Goal: Task Accomplishment & Management: Complete application form

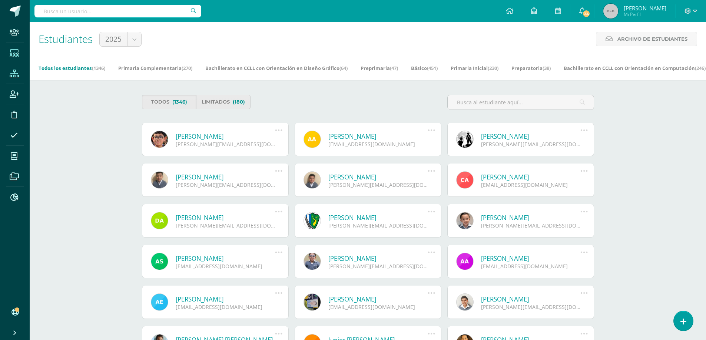
click at [21, 79] on span at bounding box center [14, 73] width 17 height 17
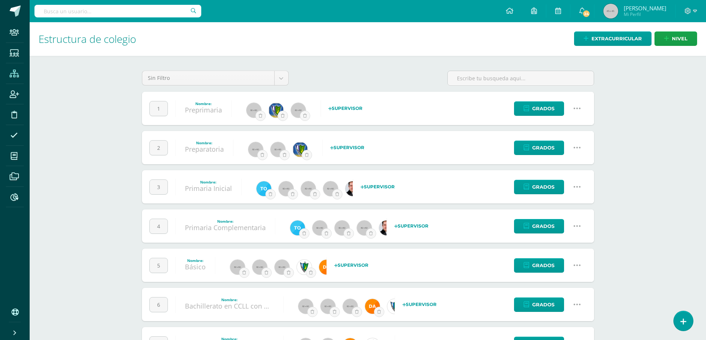
drag, startPoint x: 581, startPoint y: 149, endPoint x: 574, endPoint y: 149, distance: 7.0
click at [581, 149] on link at bounding box center [577, 148] width 19 height 19
click at [551, 184] on link "Configuración" at bounding box center [563, 185] width 66 height 11
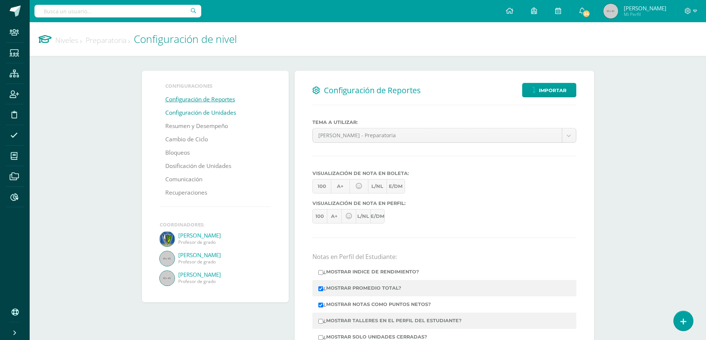
click at [192, 116] on link "Configuración de Unidades" at bounding box center [200, 112] width 71 height 13
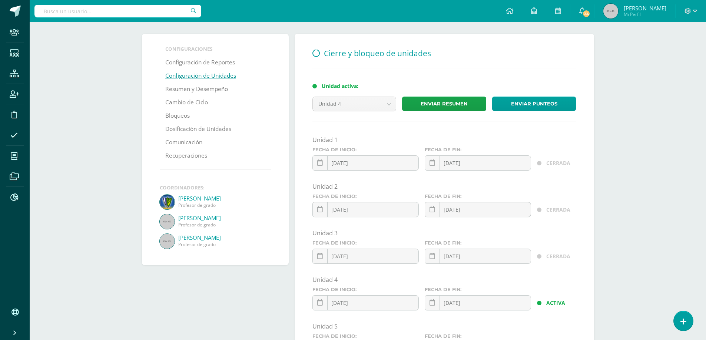
scroll to position [74, 0]
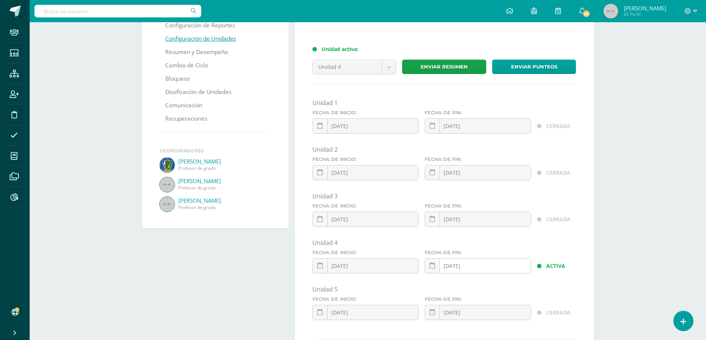
click at [452, 269] on div "2025-09-08 September, 2025 Mo Tu We Th Fr Sa Su 1 2 3 4 5 6 7 8 9 10 11 12 13 1…" at bounding box center [478, 269] width 106 height 21
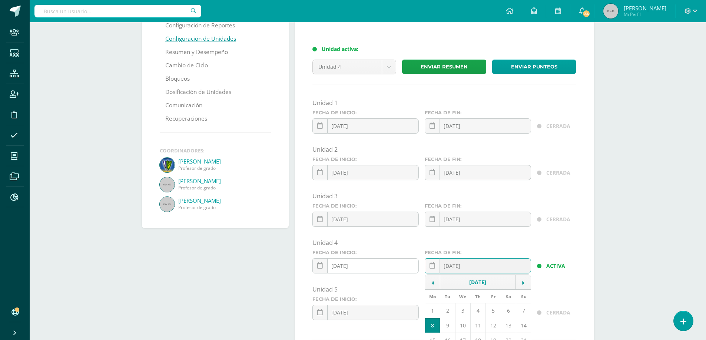
type input "2024-09-08"
click at [341, 267] on input "2025-07-18" at bounding box center [366, 266] width 106 height 14
type input "[DATE]"
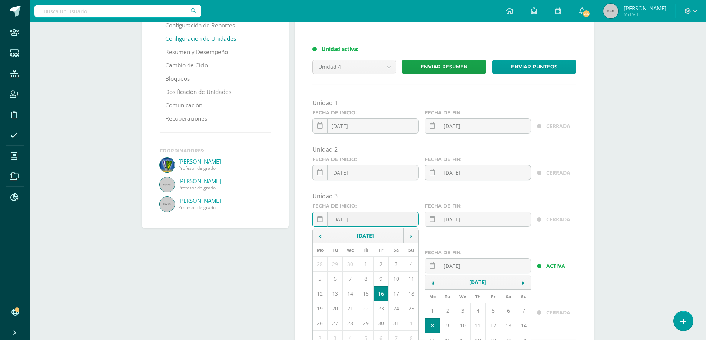
click at [339, 222] on div "2025-05-16 May, 2025 Mo Tu We Th Fr Sa Su 28 29 30 1 2 3 4 5 6 7 8 9 10 11 12 1…" at bounding box center [365, 222] width 106 height 21
type input "[DATE]"
click at [453, 221] on div "2025-07-03 July, 2025 Mo Tu We Th Fr Sa Su 30 1 2 3 4 5 6 7 8 9 10 11 12 13 14 …" at bounding box center [478, 222] width 106 height 21
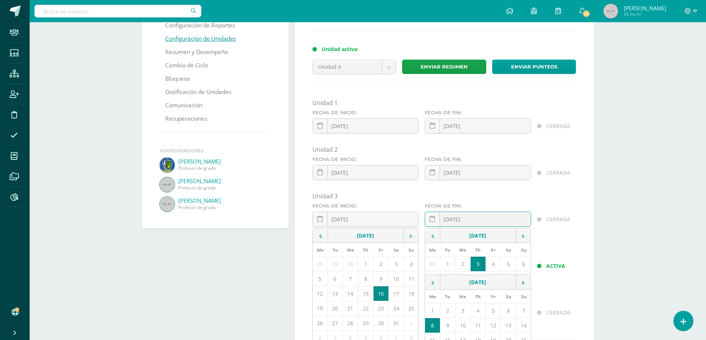
type input "[DATE]"
click at [483, 200] on div "Unidad 3" at bounding box center [444, 196] width 264 height 8
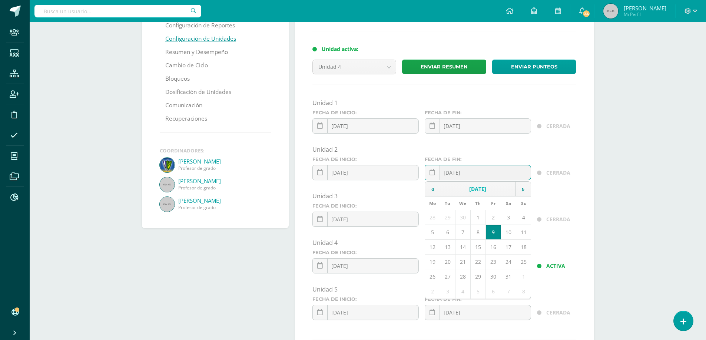
click at [453, 173] on div "2025-05-09 May, 2025 Mo Tu We Th Fr Sa Su 28 29 30 1 2 3 4 5 6 7 8 9 10 11 12 1…" at bounding box center [478, 175] width 106 height 21
click at [462, 172] on input "2025-05-09" at bounding box center [478, 173] width 106 height 14
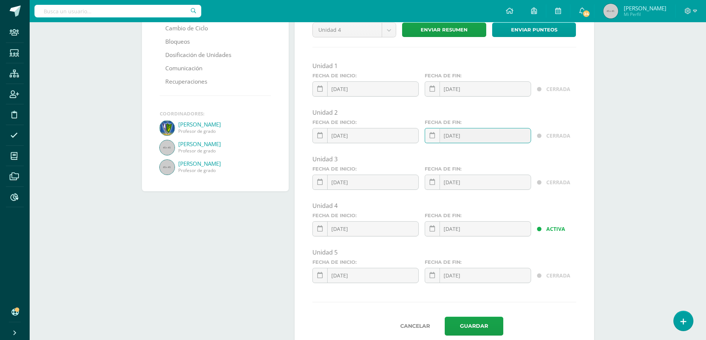
scroll to position [133, 0]
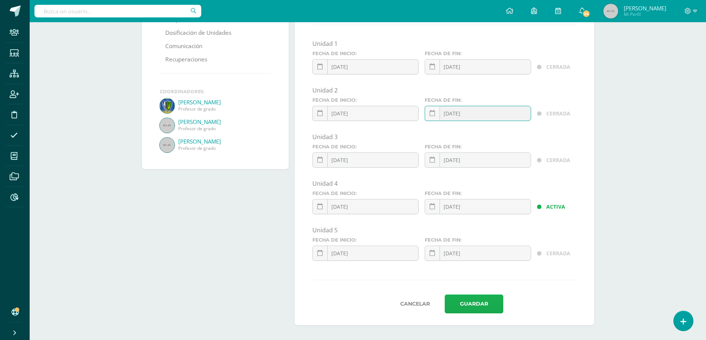
type input "[DATE]"
click at [462, 299] on button "Guardar" at bounding box center [474, 304] width 59 height 19
